Goal: Task Accomplishment & Management: Manage account settings

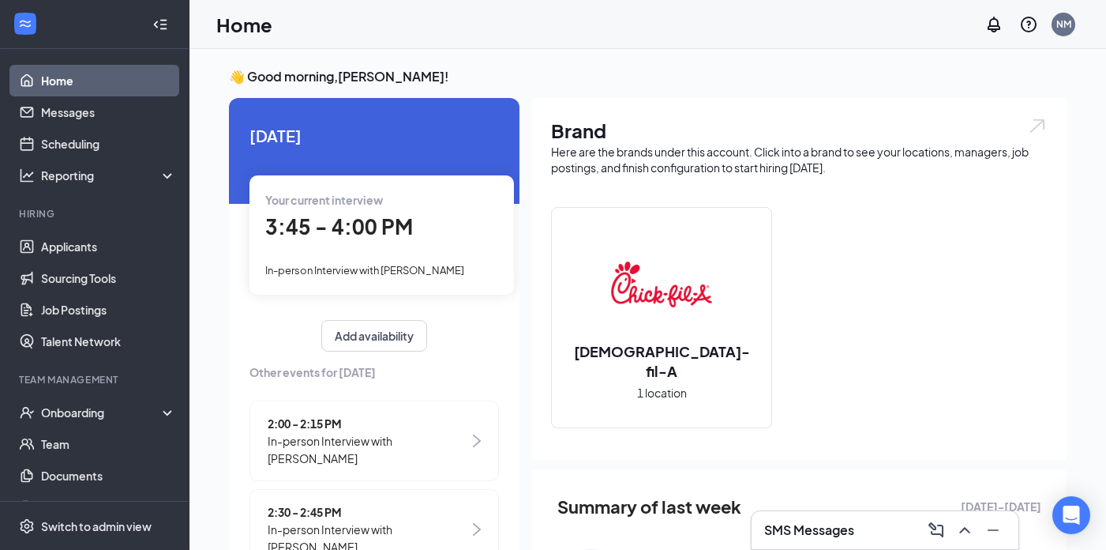
scroll to position [100, 0]
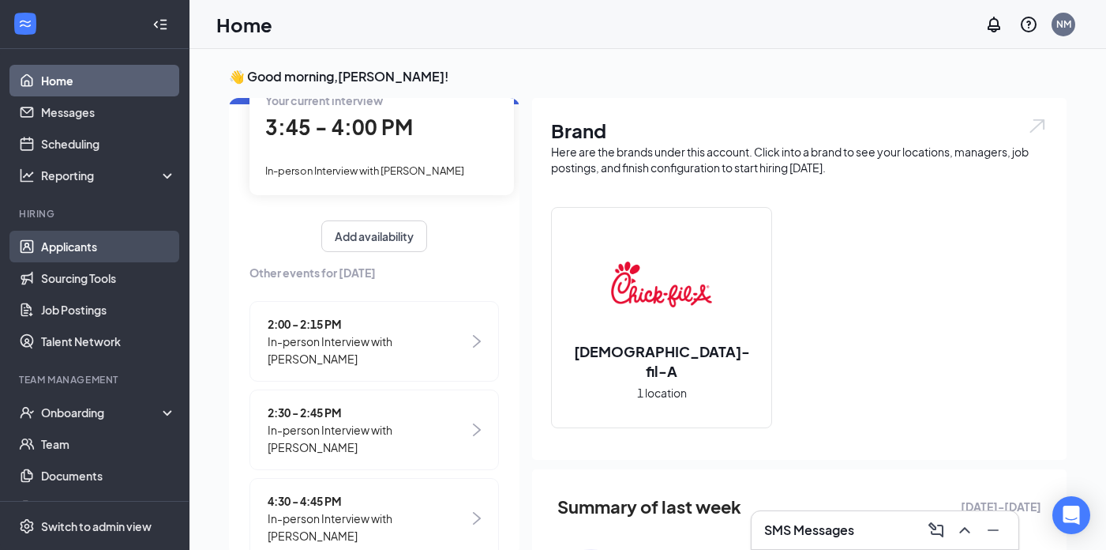
click at [91, 246] on link "Applicants" at bounding box center [108, 247] width 135 height 32
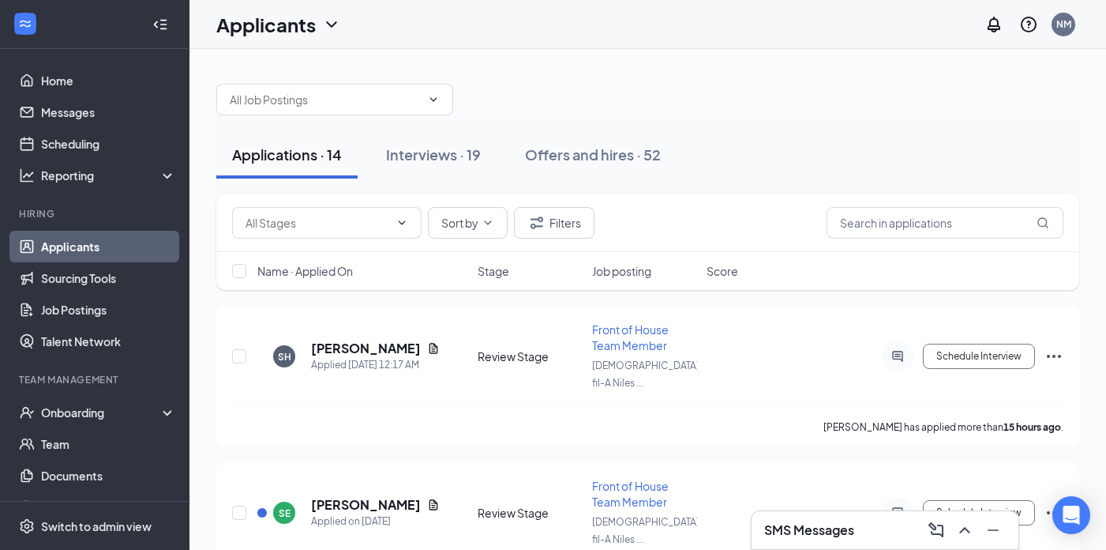
scroll to position [68, 0]
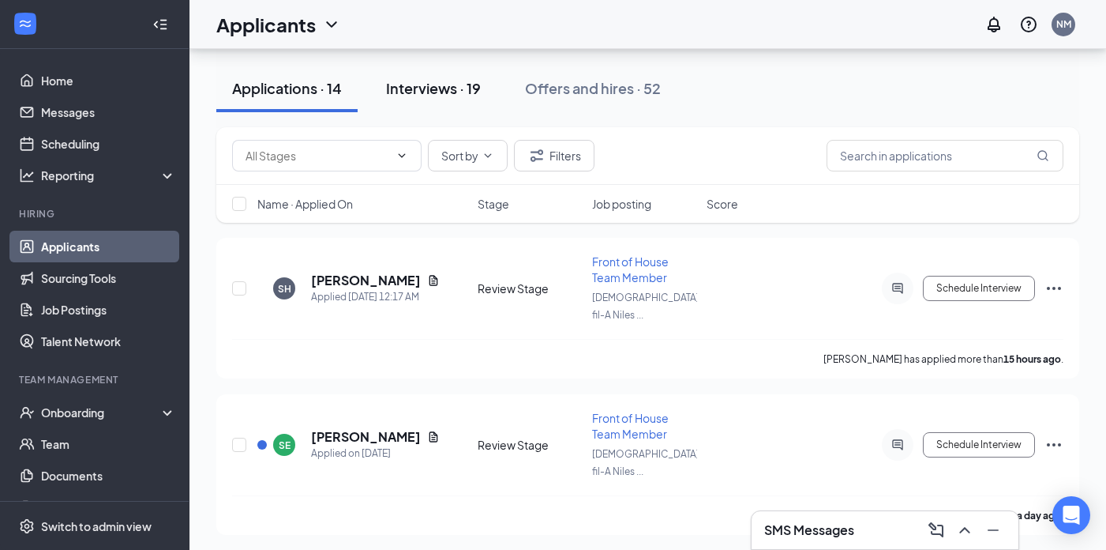
click at [438, 89] on div "Interviews · 19" at bounding box center [433, 88] width 95 height 20
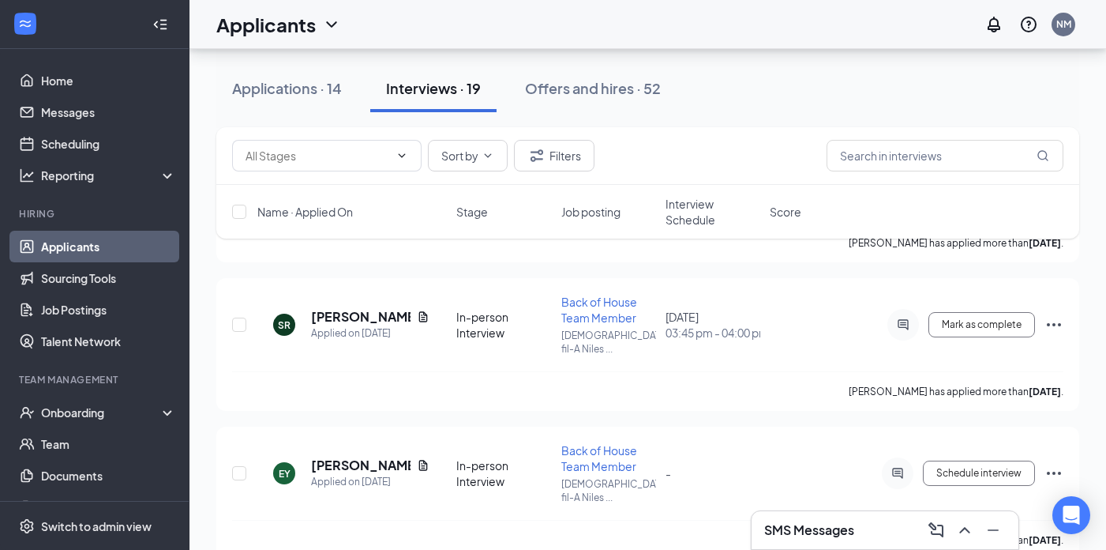
scroll to position [993, 0]
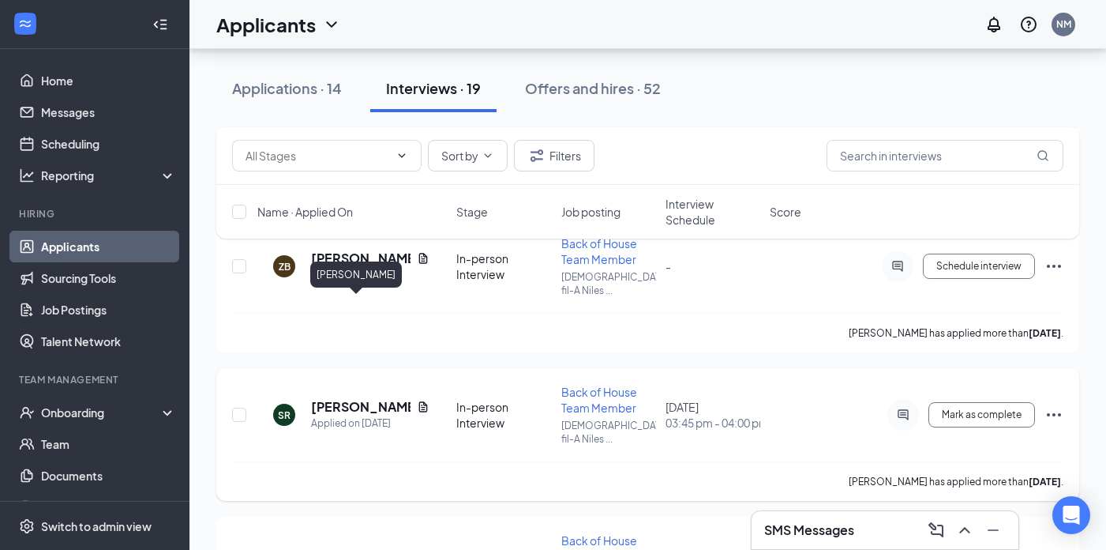
click at [345, 398] on h5 "[PERSON_NAME]" at bounding box center [361, 406] width 100 height 17
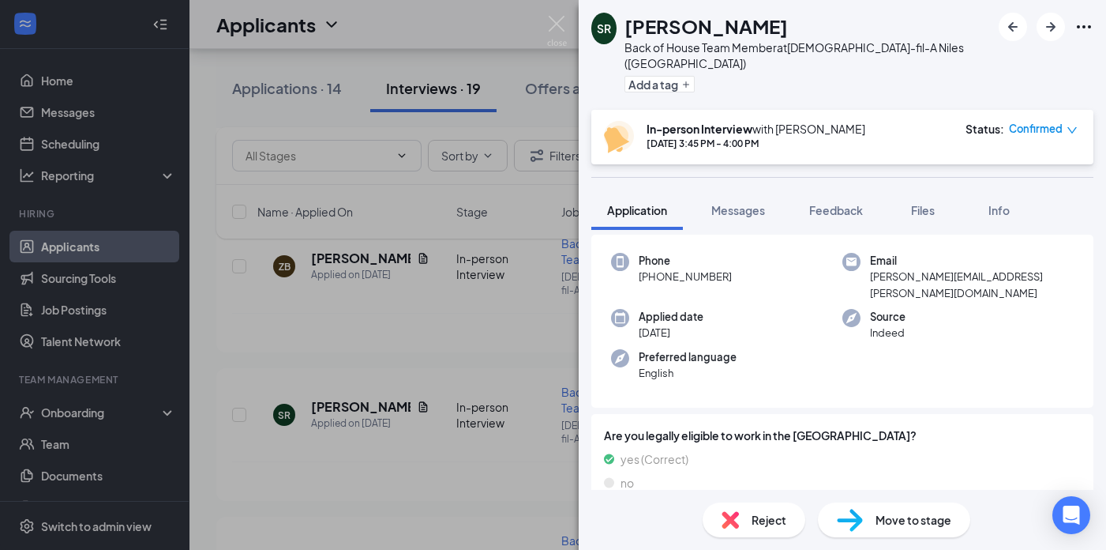
scroll to position [66, 0]
click at [551, 14] on div "SR Samantha Ratajczyk Back of House Team Member at Chick-fil-A Niles (IL) Add a…" at bounding box center [553, 275] width 1106 height 550
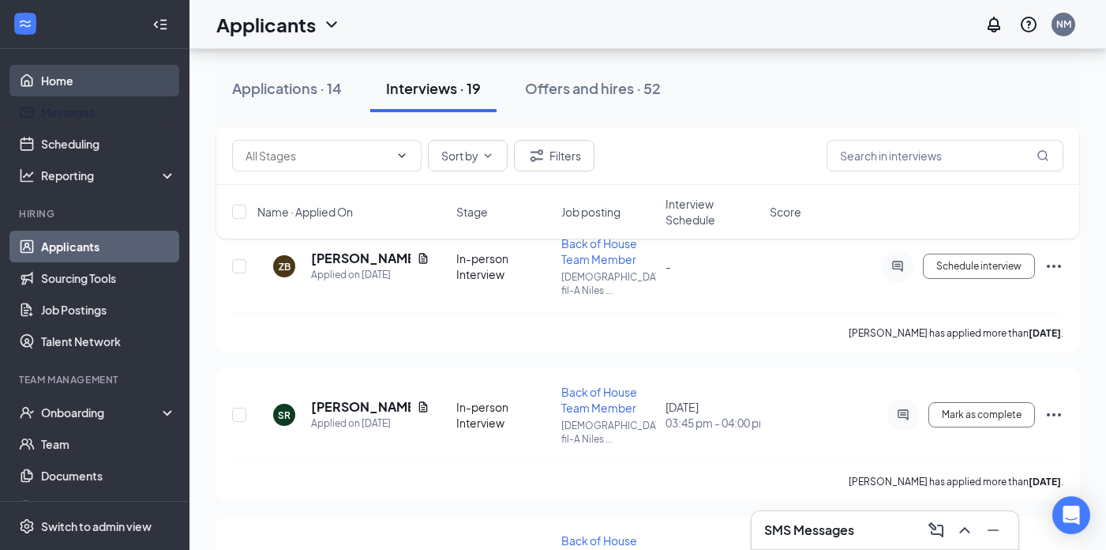
click at [103, 96] on link "Home" at bounding box center [108, 81] width 135 height 32
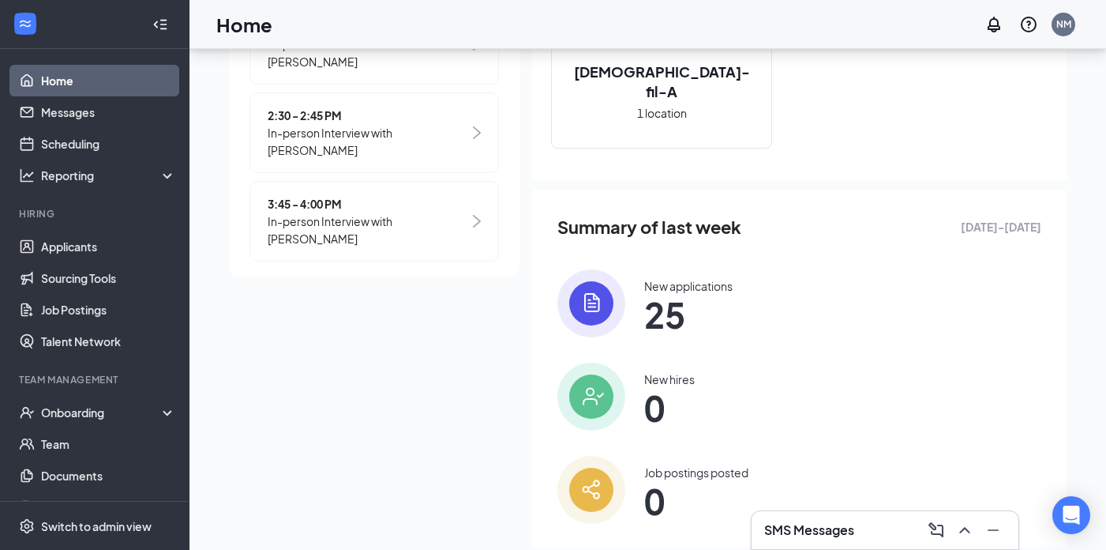
scroll to position [314, 0]
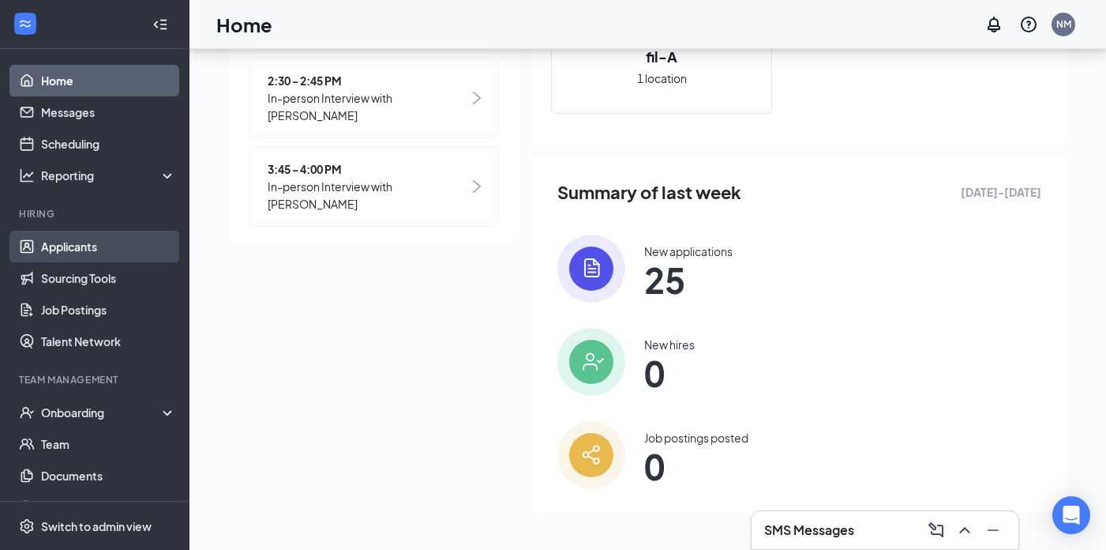
click at [114, 240] on link "Applicants" at bounding box center [108, 247] width 135 height 32
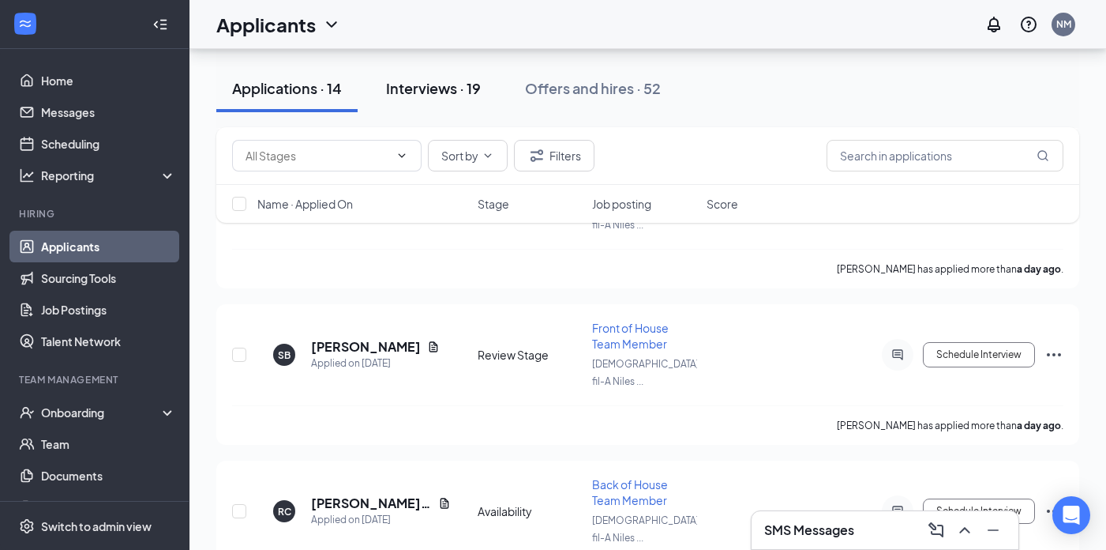
click at [447, 96] on div "Interviews · 19" at bounding box center [433, 88] width 95 height 20
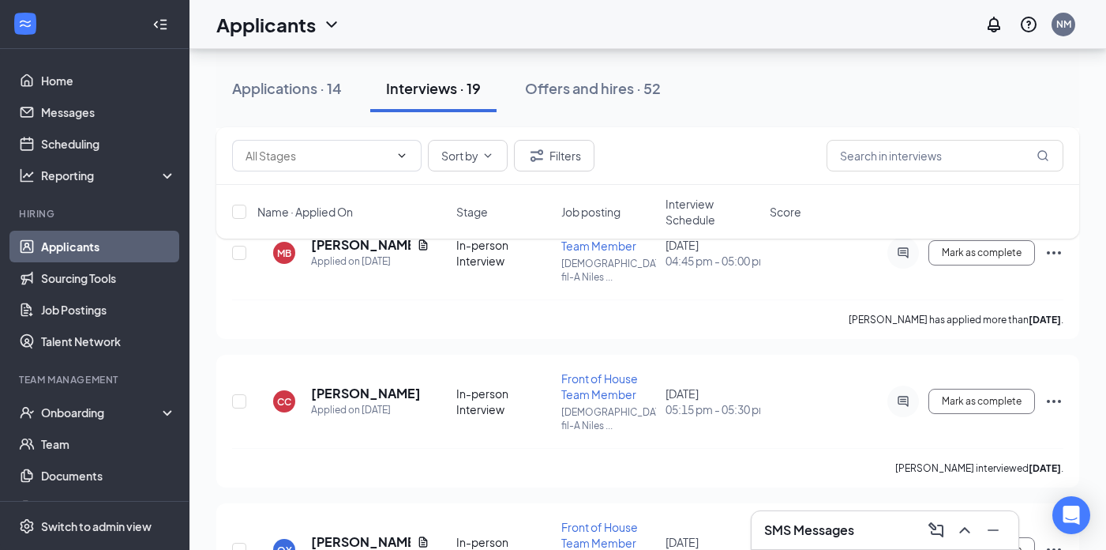
scroll to position [2341, 0]
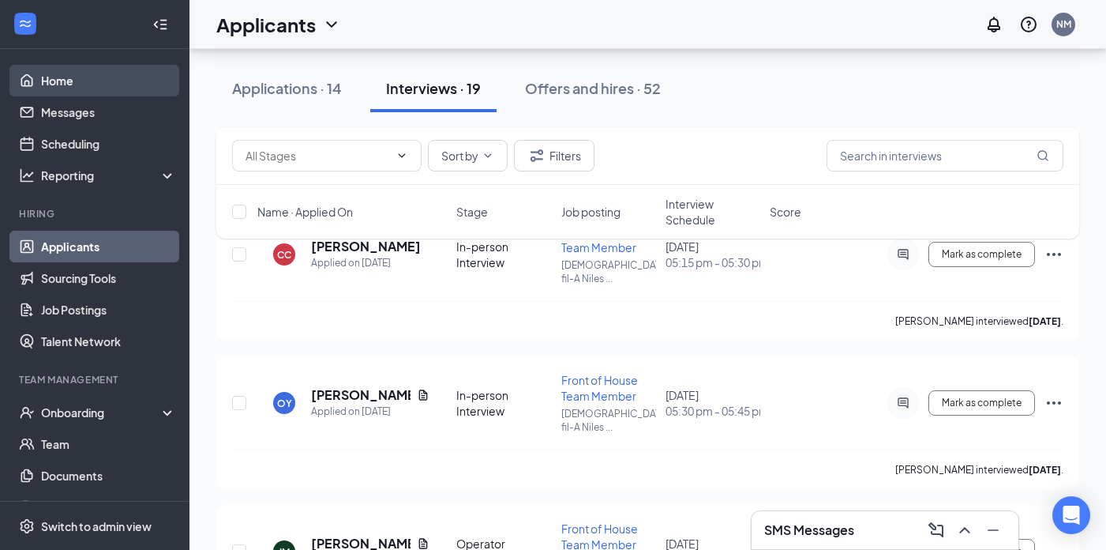
click at [41, 94] on link "Home" at bounding box center [108, 81] width 135 height 32
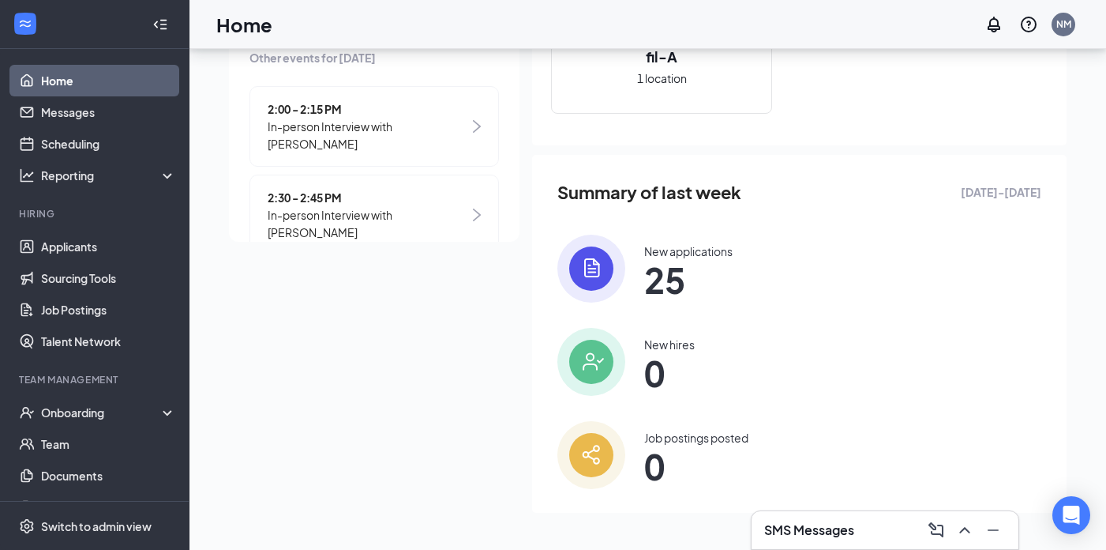
scroll to position [117, 0]
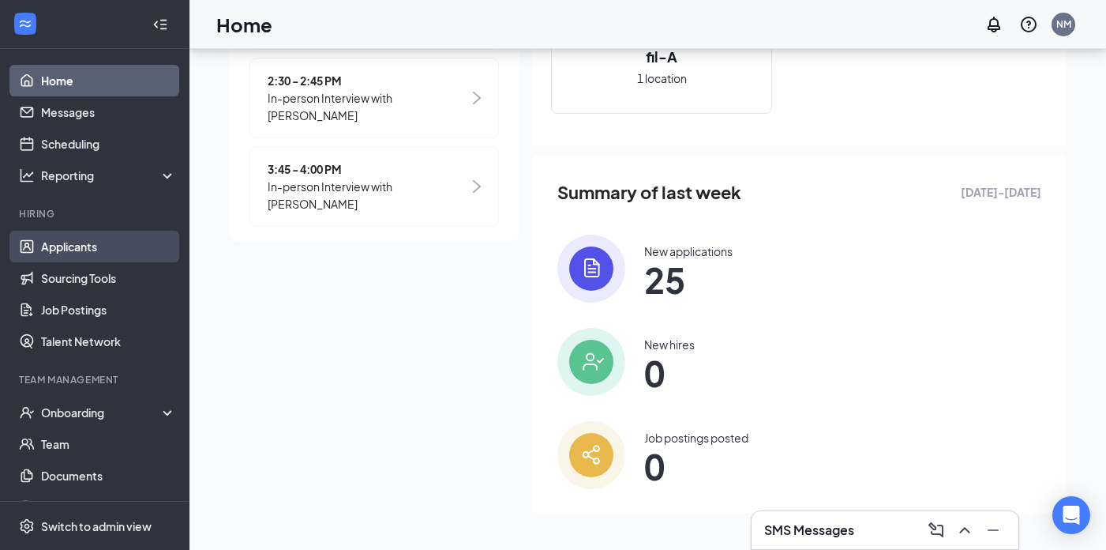
click at [107, 253] on link "Applicants" at bounding box center [108, 247] width 135 height 32
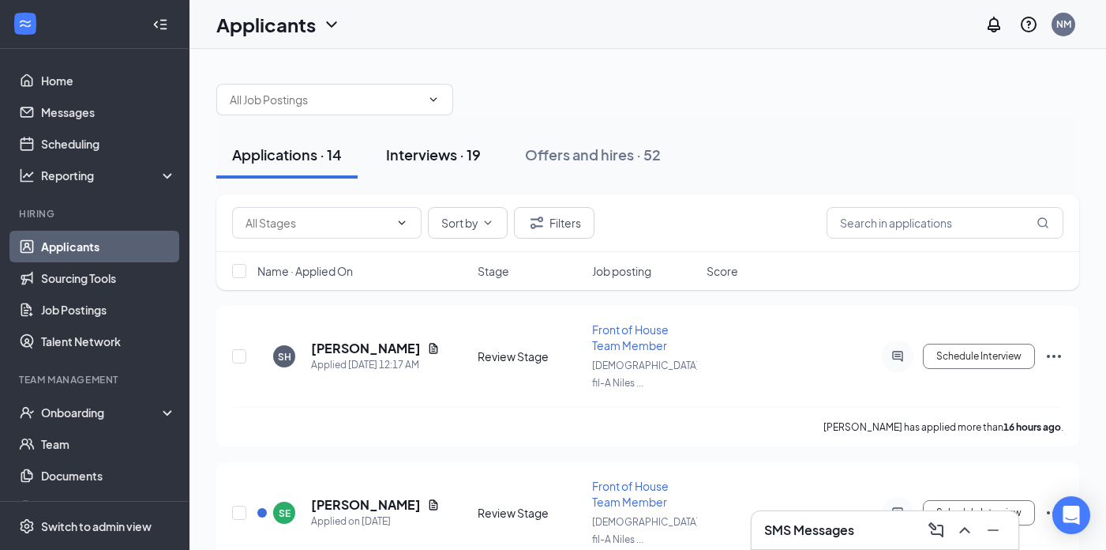
click at [433, 151] on div "Interviews · 19" at bounding box center [433, 155] width 95 height 20
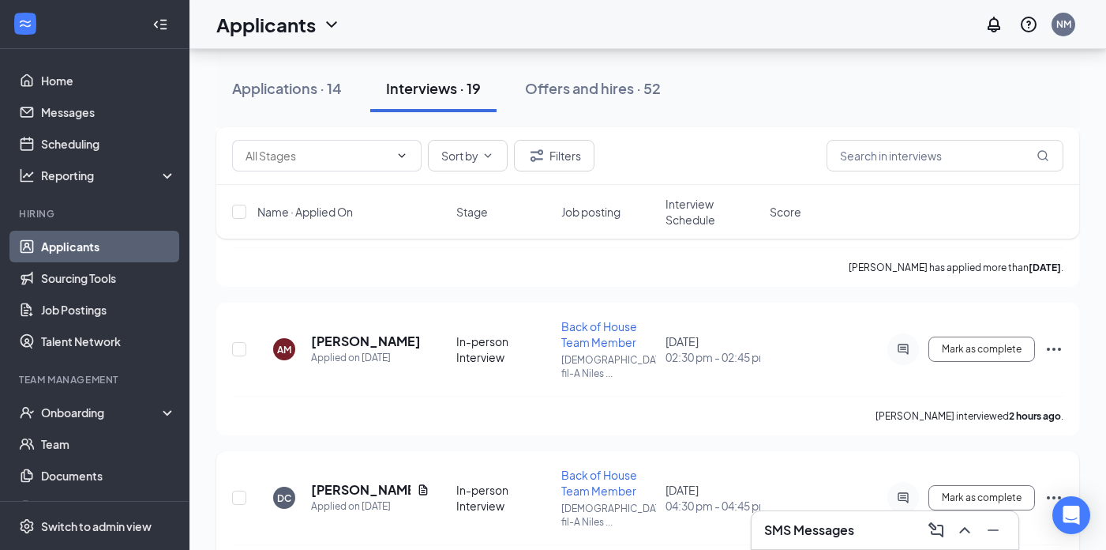
scroll to position [1354, 0]
click at [278, 100] on button "Applications · 14" at bounding box center [286, 88] width 141 height 47
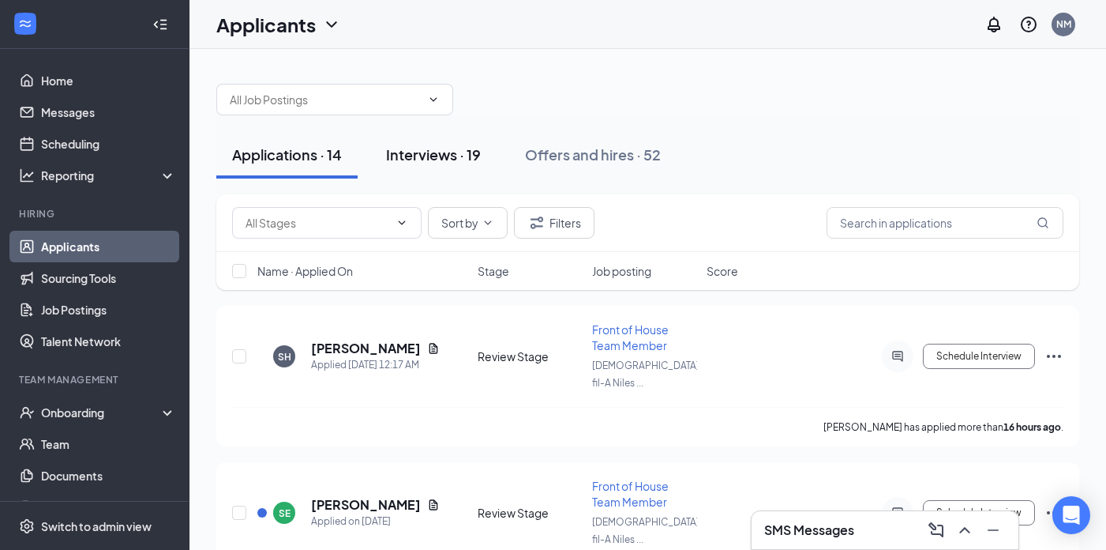
click at [461, 156] on div "Interviews · 19" at bounding box center [433, 155] width 95 height 20
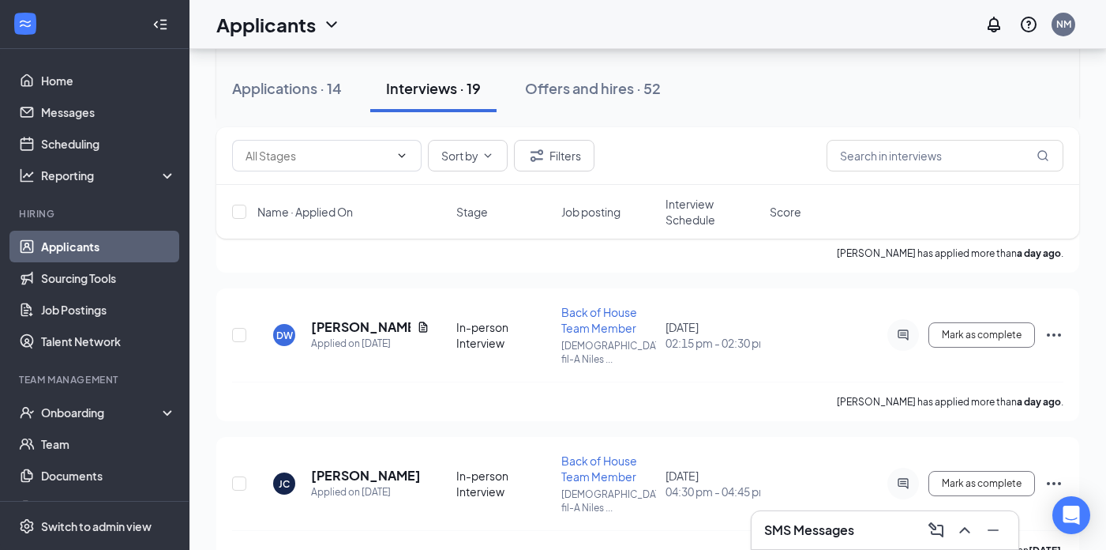
scroll to position [58, 0]
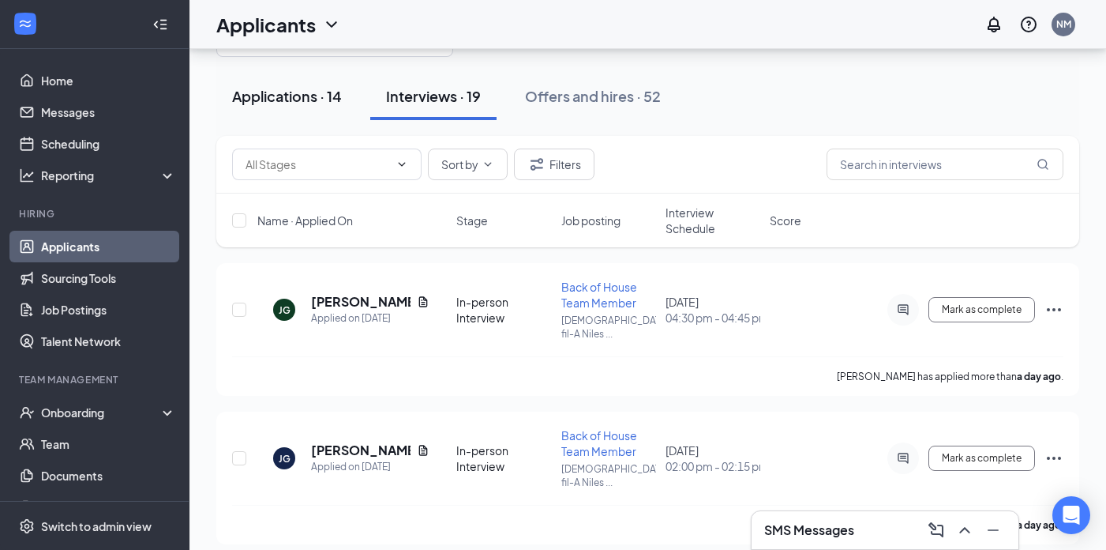
click at [298, 100] on div "Applications · 14" at bounding box center [287, 96] width 110 height 20
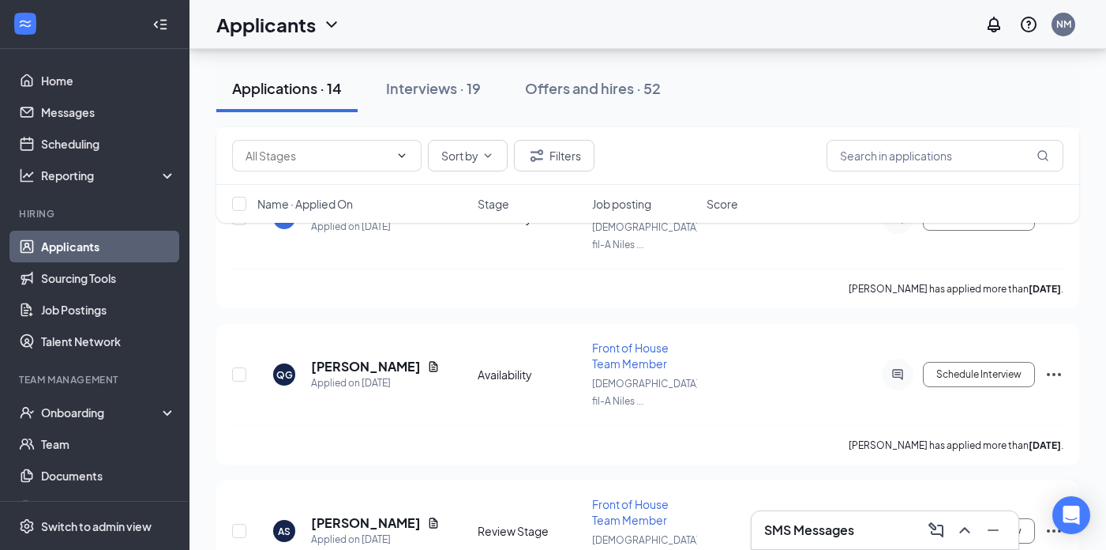
scroll to position [1109, 0]
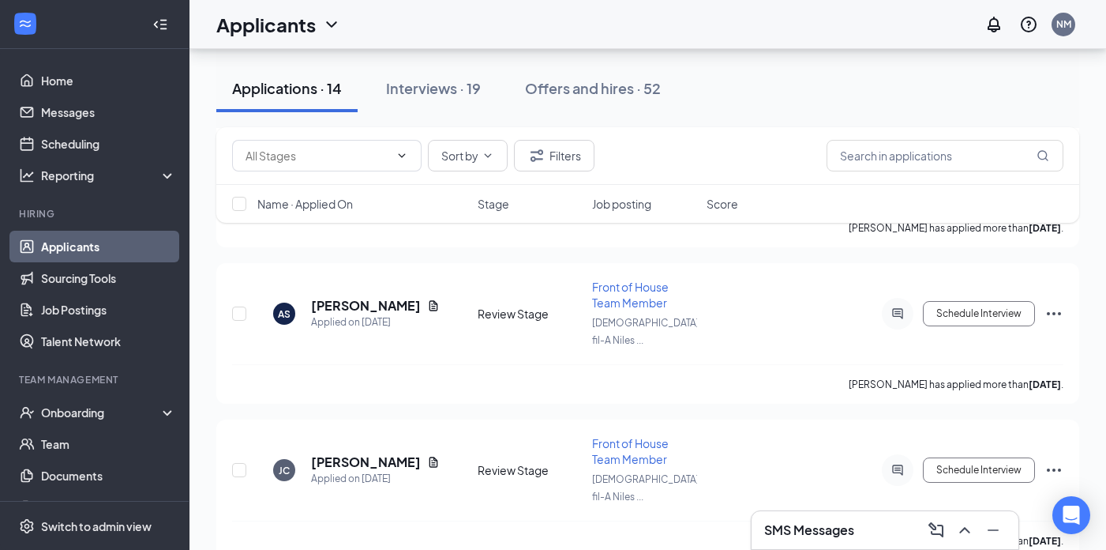
scroll to position [1688, 0]
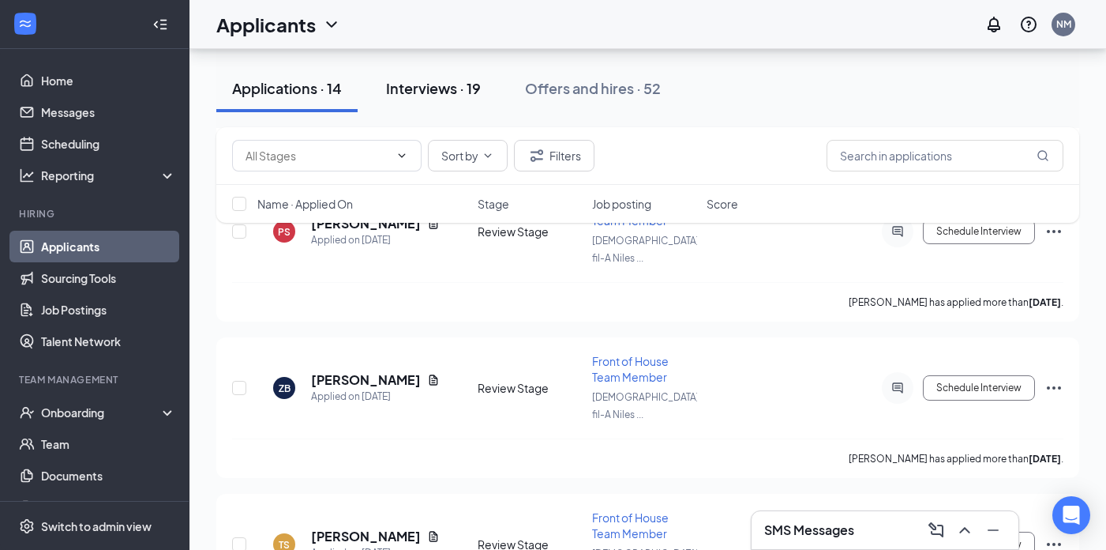
click at [463, 92] on div "Interviews · 19" at bounding box center [433, 88] width 95 height 20
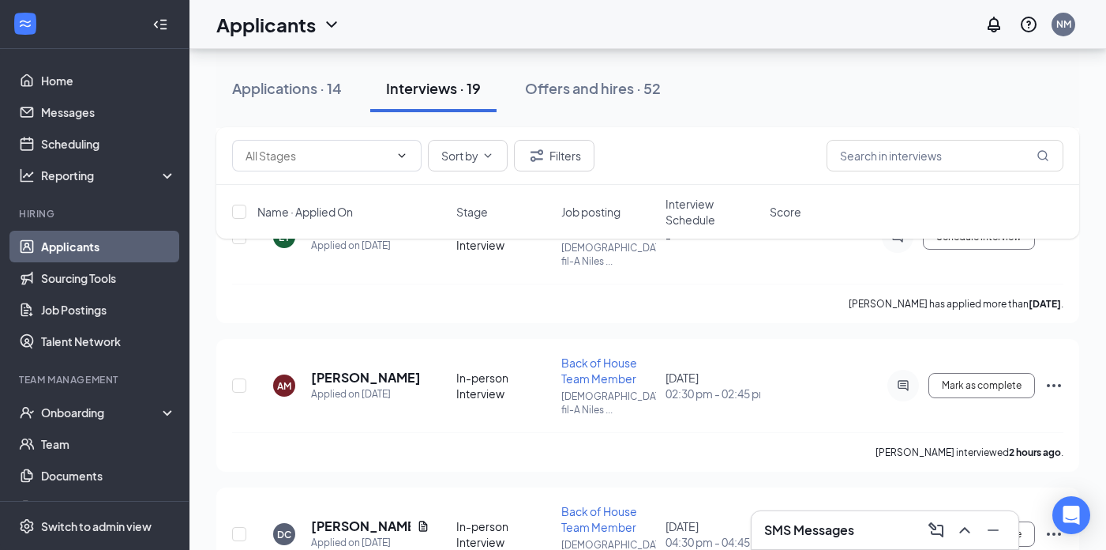
scroll to position [1318, 0]
click at [1053, 533] on icon "Ellipses" at bounding box center [1054, 534] width 14 height 3
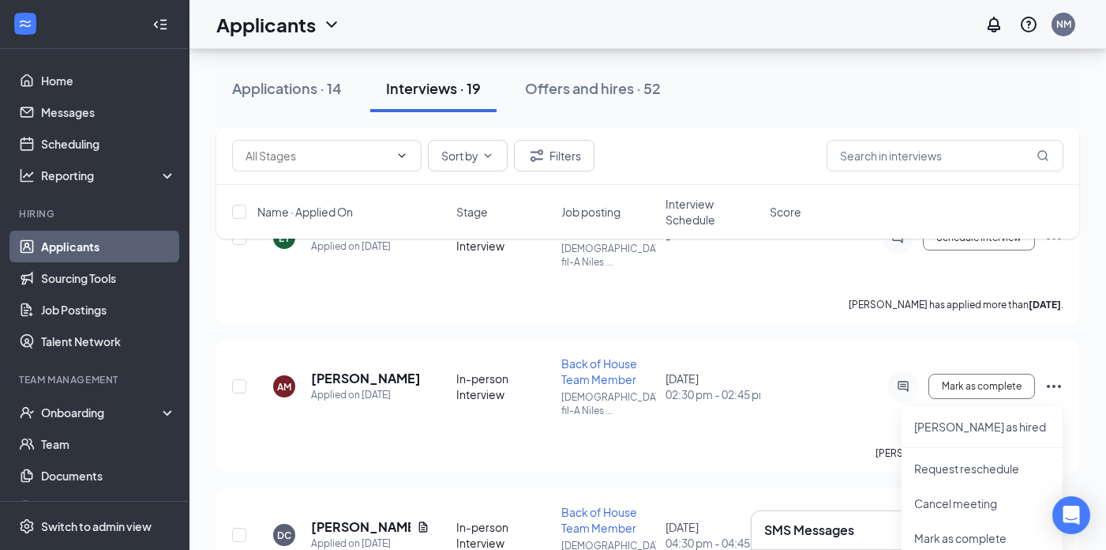
click at [817, 349] on div "[PERSON_NAME] [PERSON_NAME] Applied on [DATE] In-person Interview Back of House…" at bounding box center [647, 405] width 863 height 2805
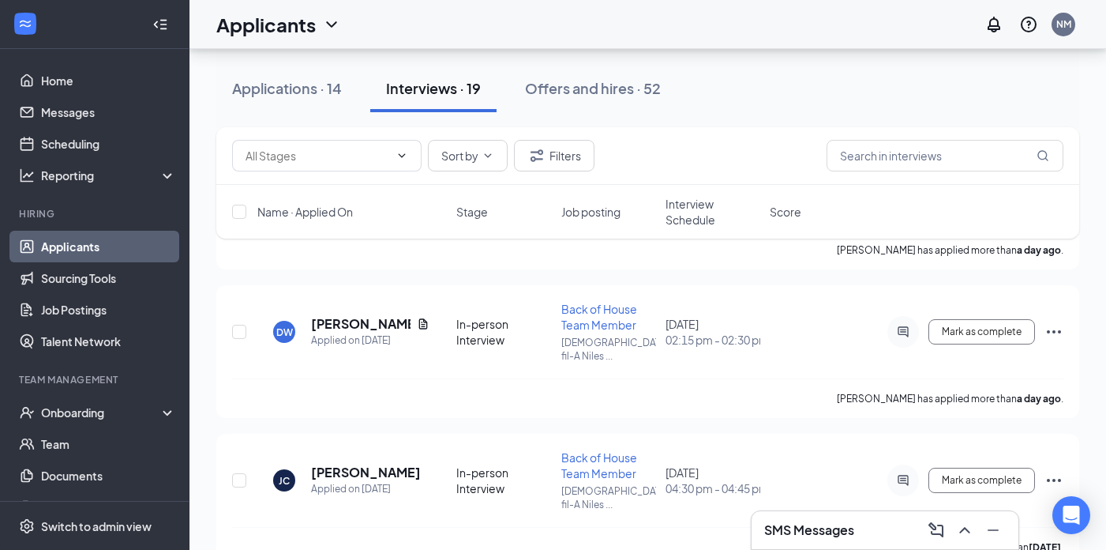
scroll to position [0, 0]
